Goal: Information Seeking & Learning: Learn about a topic

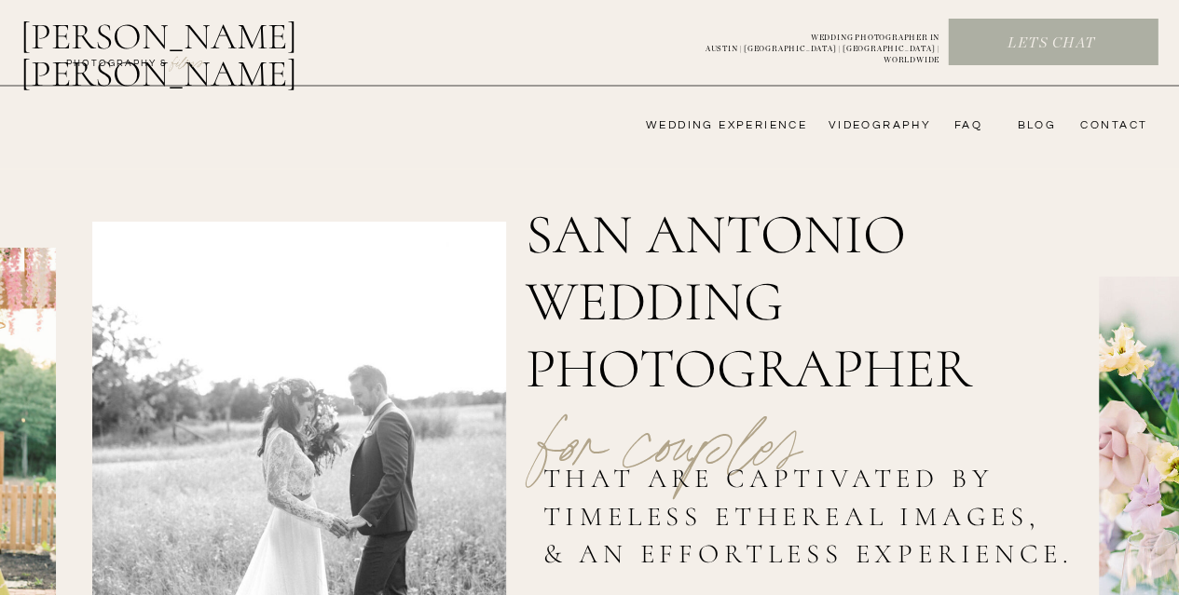
click at [770, 126] on nav "wedding experience" at bounding box center [713, 125] width 187 height 15
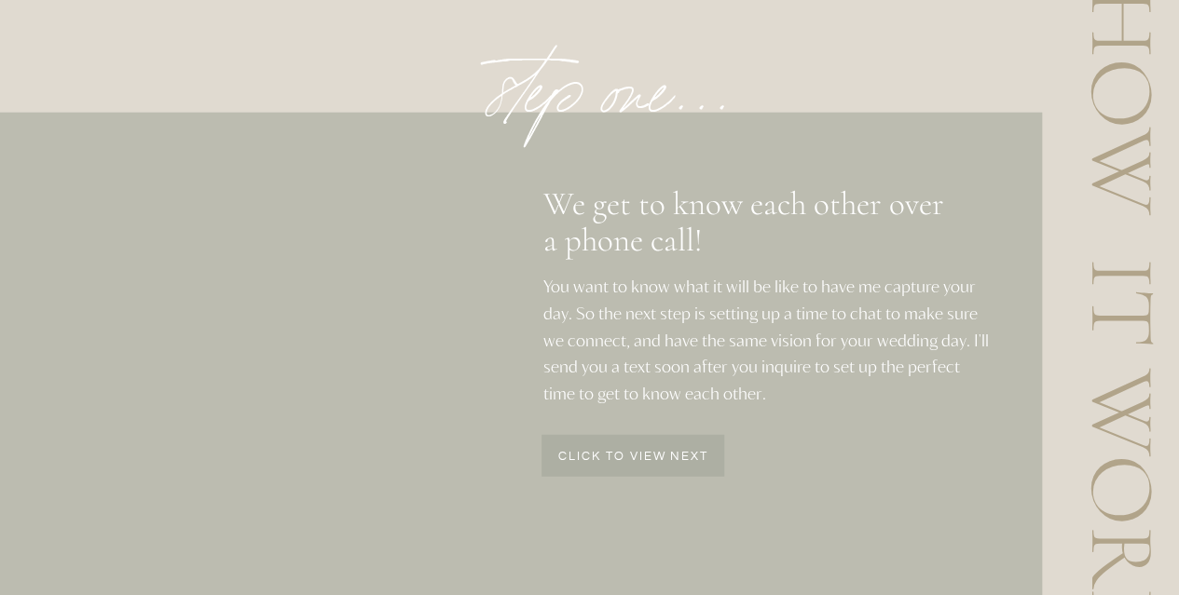
scroll to position [2311, 0]
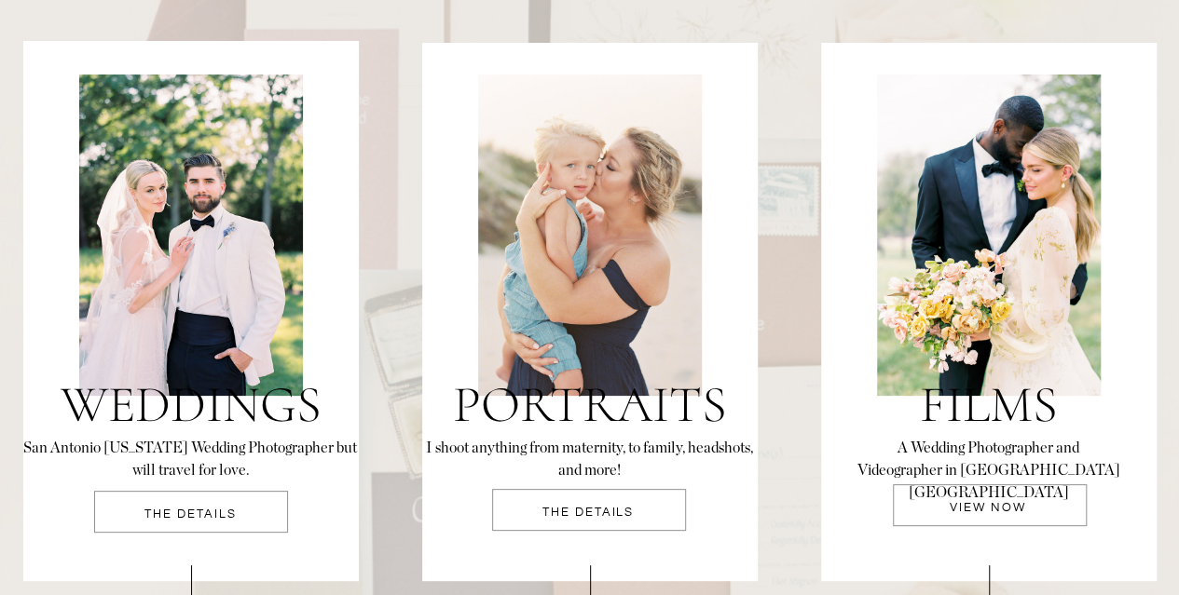
scroll to position [3958, 0]
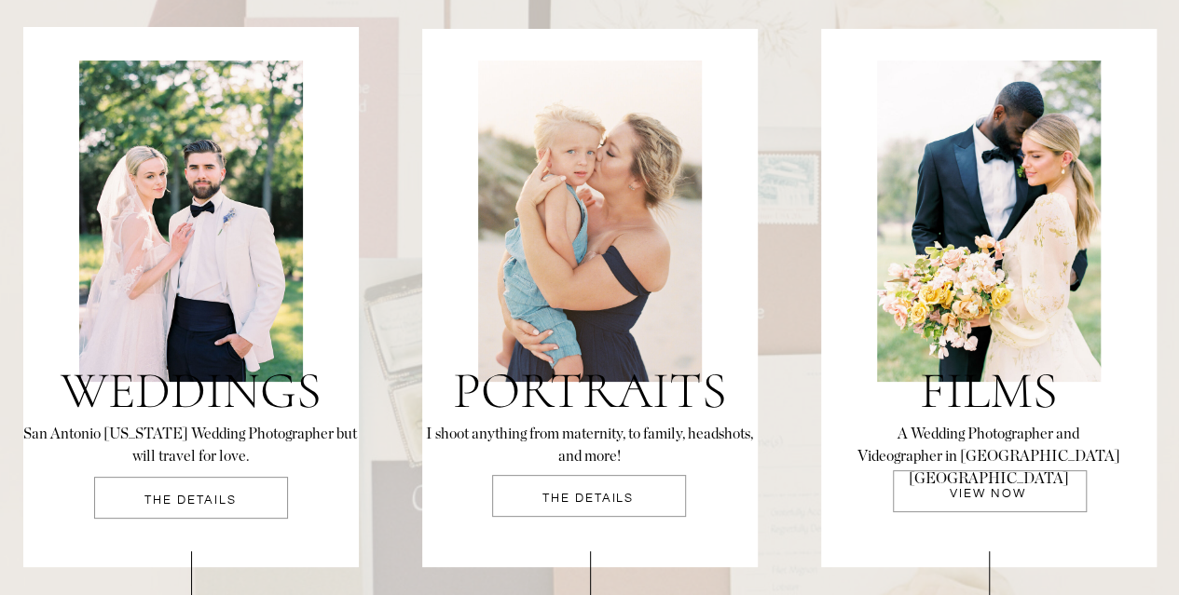
click at [220, 493] on div at bounding box center [191, 498] width 194 height 42
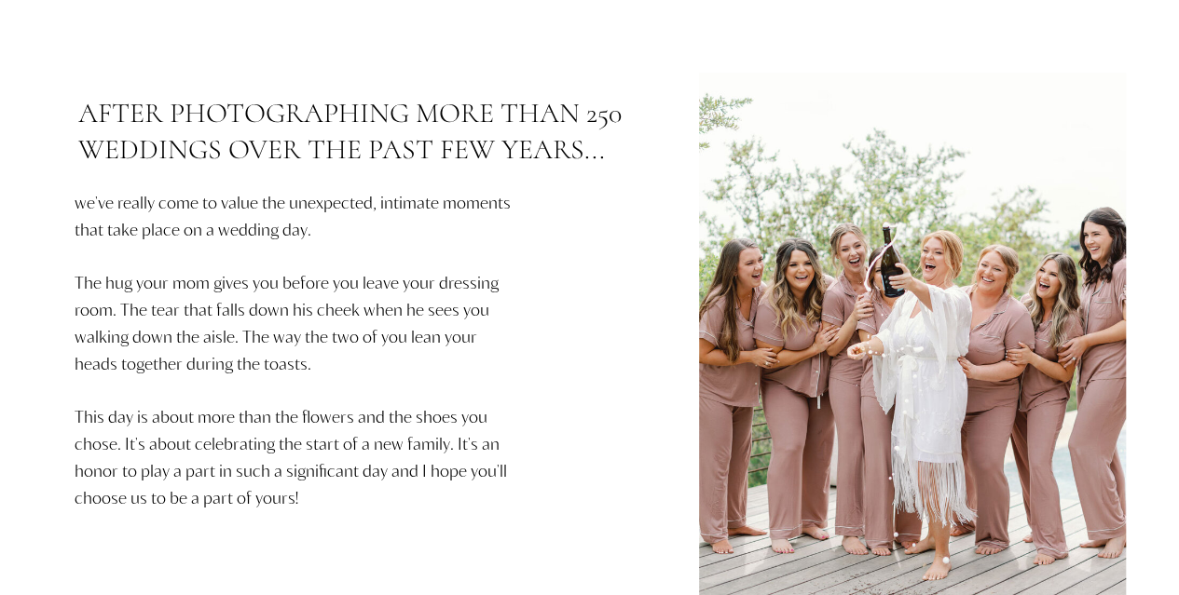
scroll to position [781, 0]
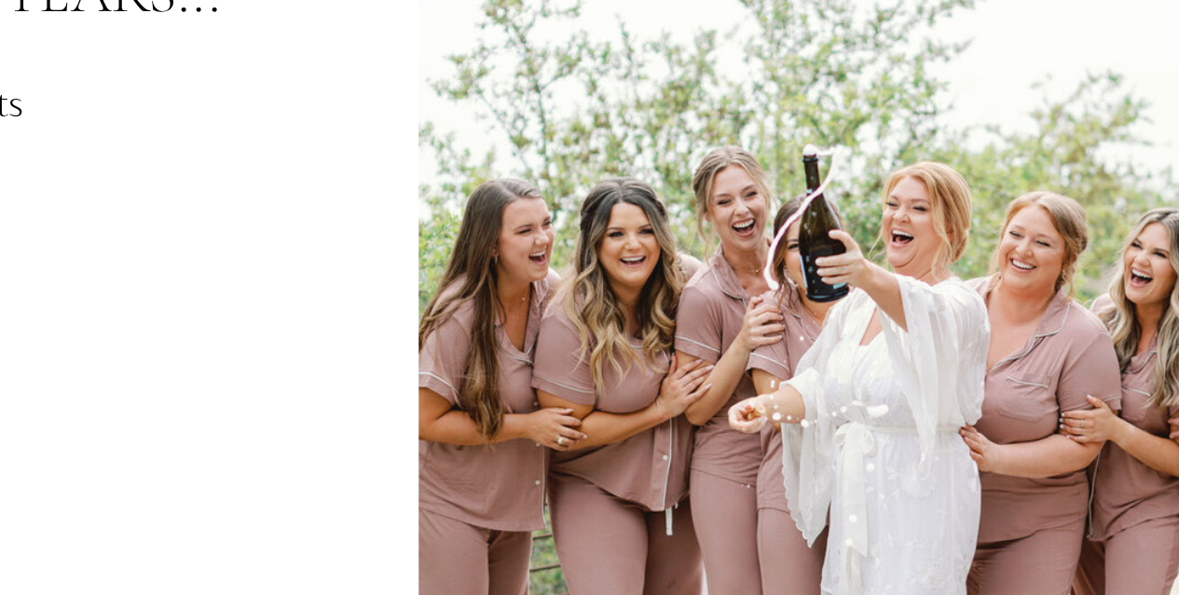
click at [955, 289] on div at bounding box center [912, 355] width 427 height 569
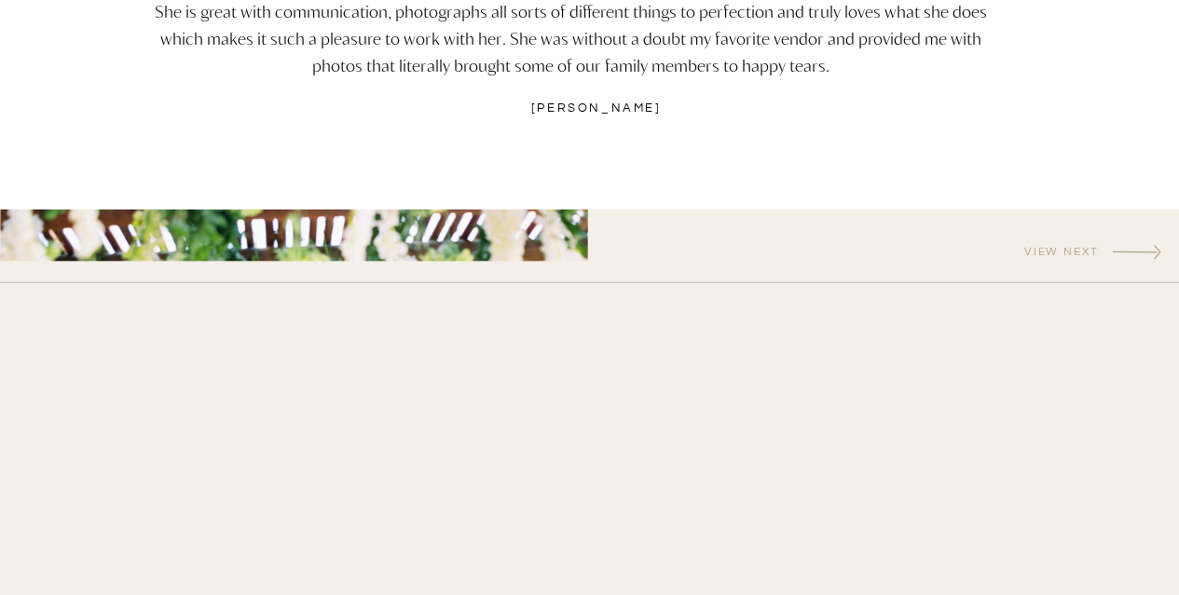
scroll to position [6077, 0]
